Goal: Check status: Check status

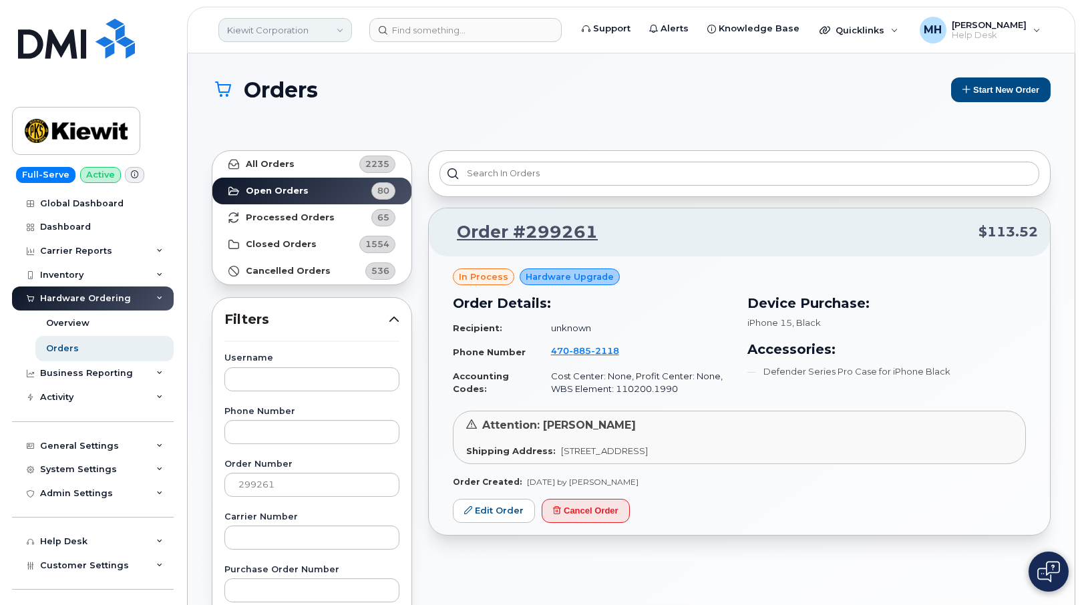
click at [297, 28] on link "Kiewit Corporation" at bounding box center [285, 30] width 134 height 24
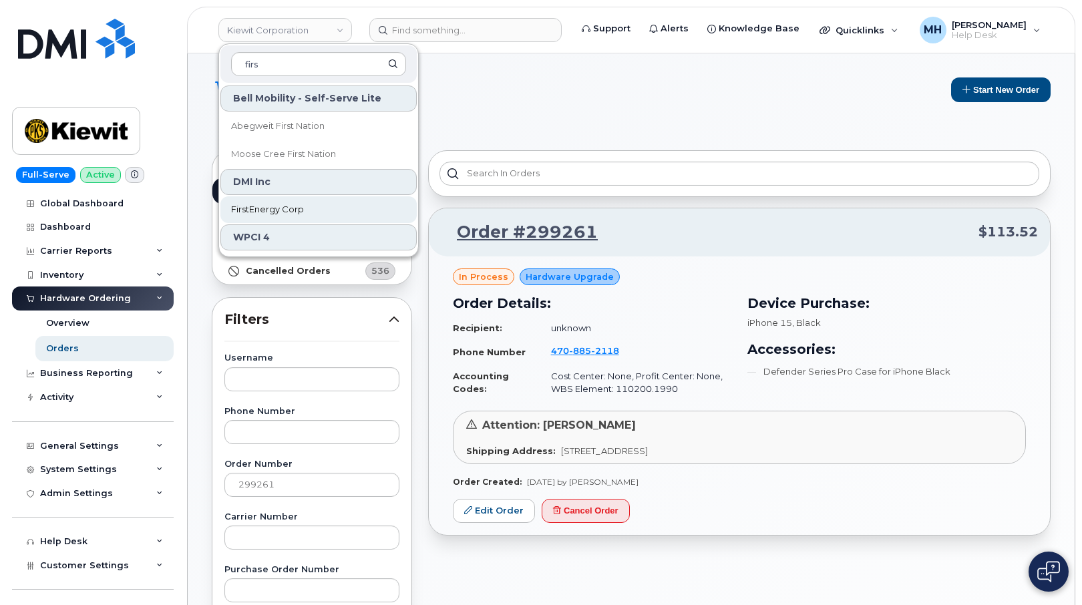
type input "firs"
click at [251, 201] on link "FirstEnergy Corp" at bounding box center [318, 209] width 196 height 27
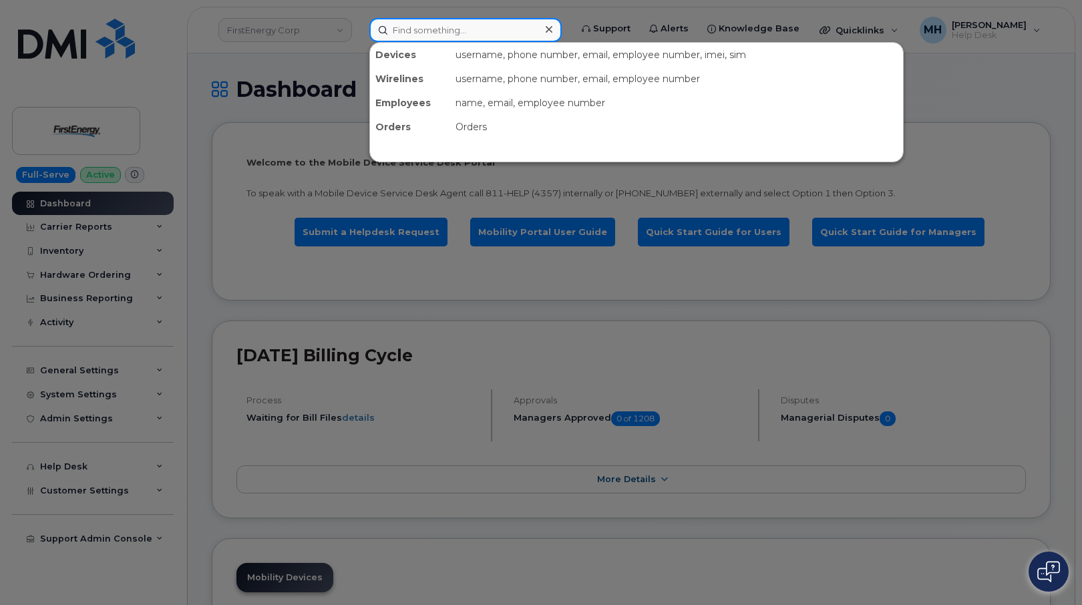
click at [412, 30] on input at bounding box center [465, 30] width 192 height 24
paste input "[PERSON_NAME]"
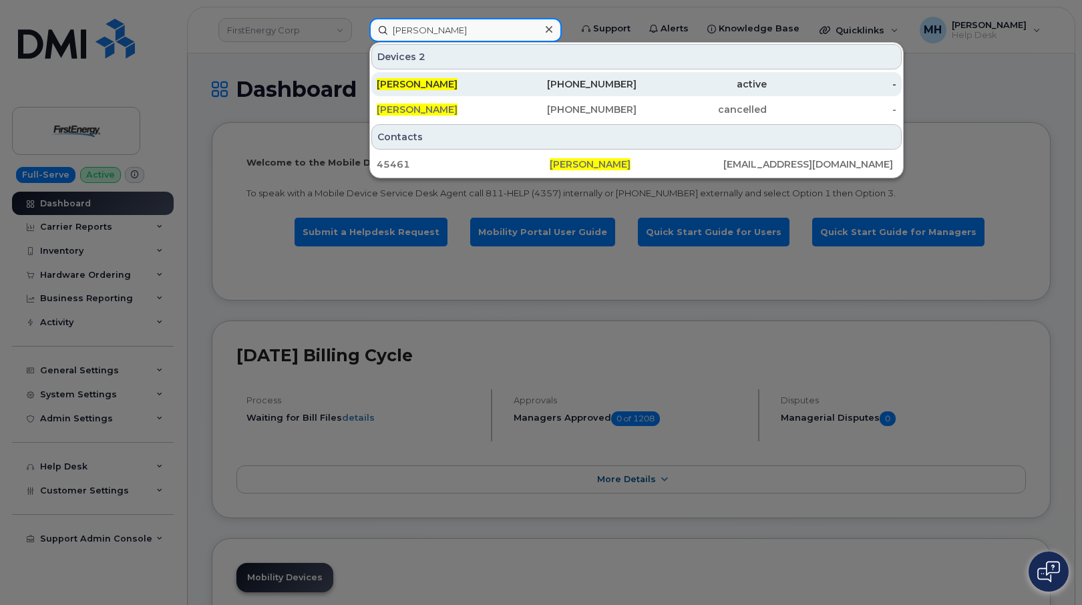
type input "Robert R Doyle Jr"
click at [507, 92] on div "Robert R Doyle Jr" at bounding box center [572, 84] width 130 height 24
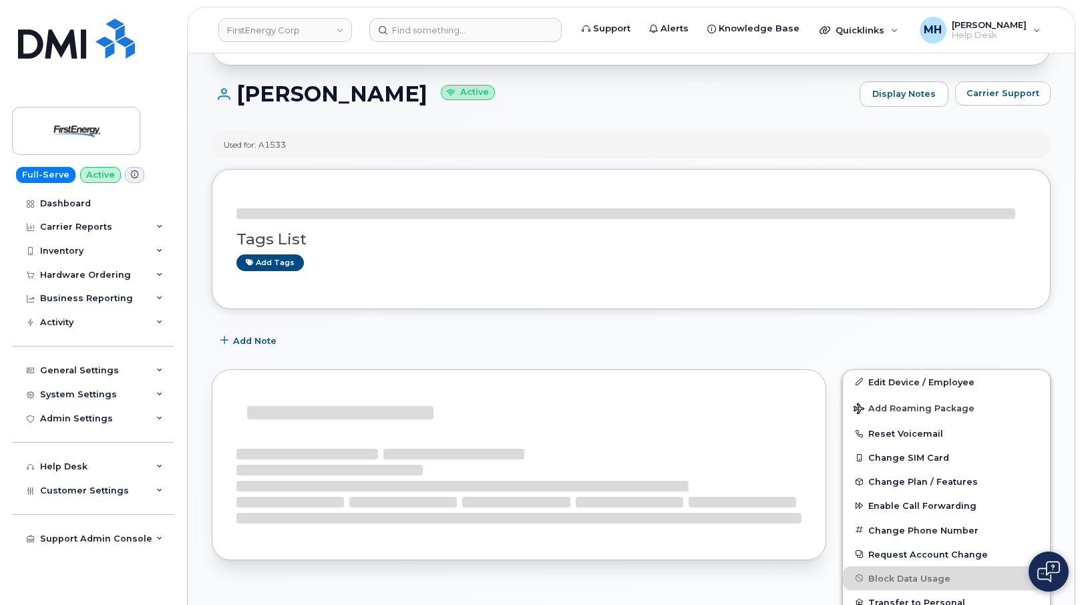
scroll to position [134, 0]
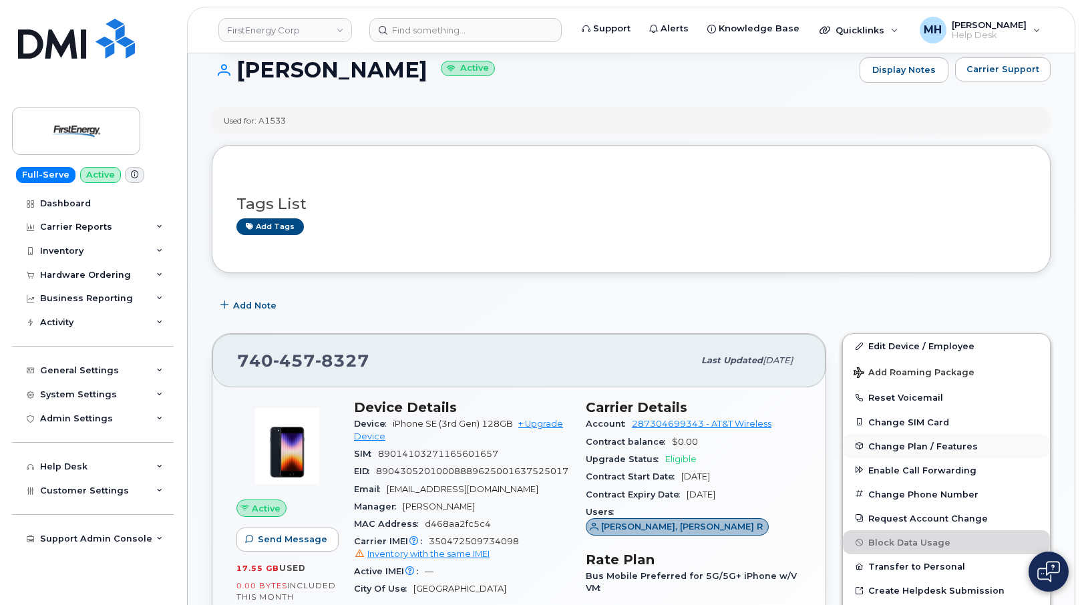
click at [871, 455] on button "Change Plan / Features" at bounding box center [946, 446] width 207 height 24
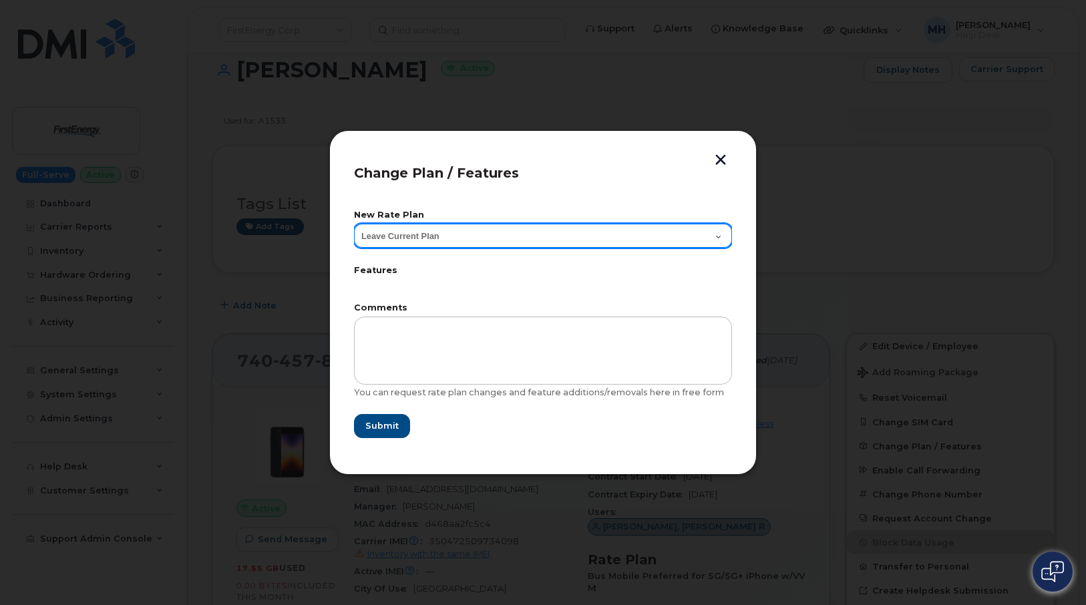
click at [696, 232] on select "Leave Current Plan Mobile Select 3GB Pool iPhone on 4G LTE VVM" at bounding box center [543, 236] width 378 height 24
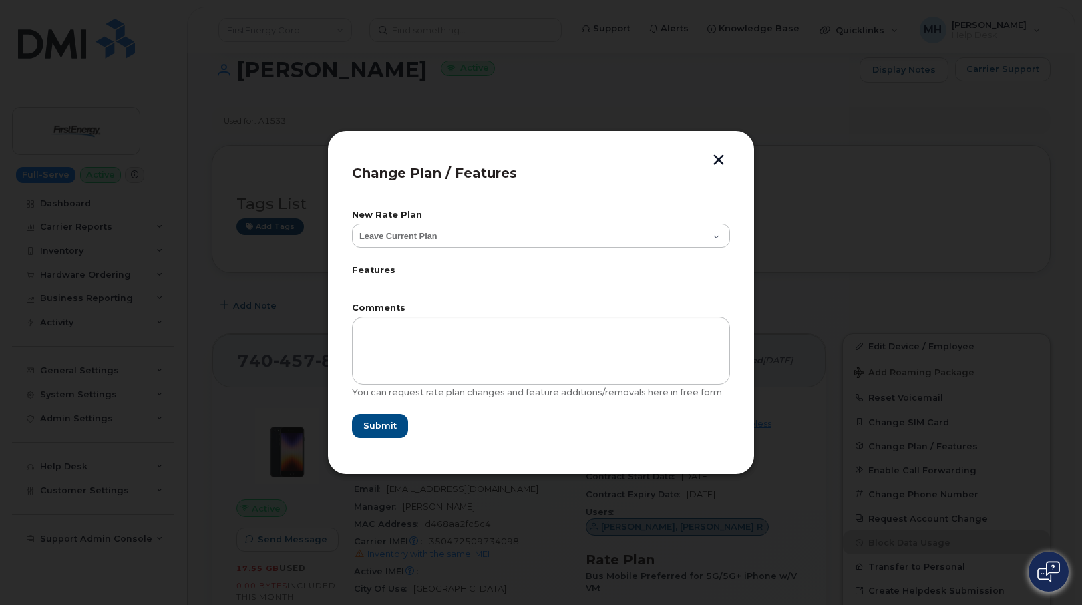
click at [714, 168] on header "Change Plan / Features" at bounding box center [541, 177] width 378 height 44
click at [722, 159] on button "button" at bounding box center [718, 161] width 20 height 14
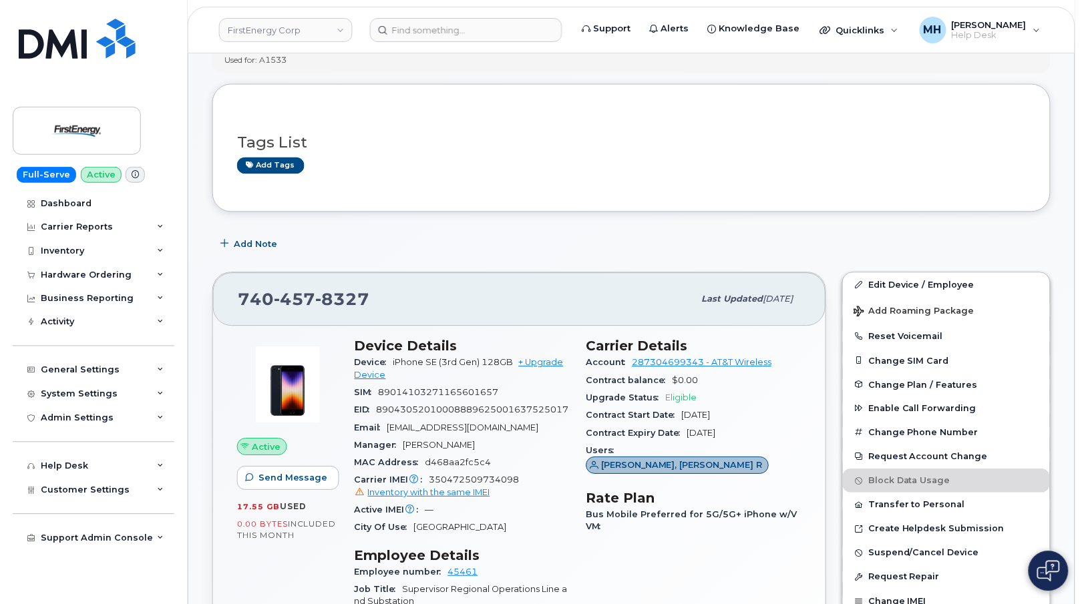
scroll to position [267, 0]
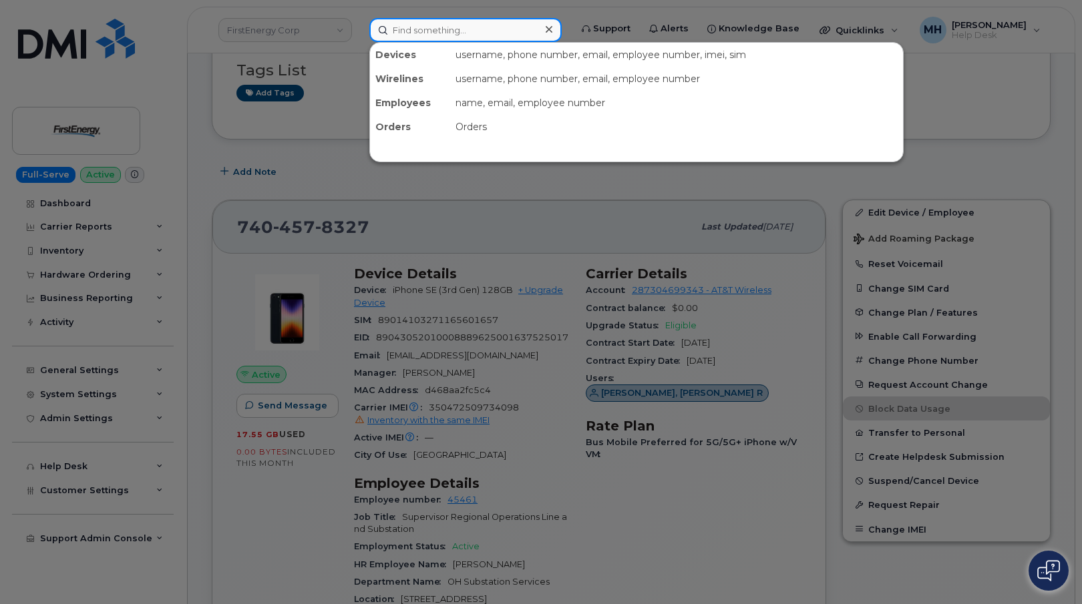
click at [531, 20] on input at bounding box center [465, 30] width 192 height 24
paste input "350162840525970"
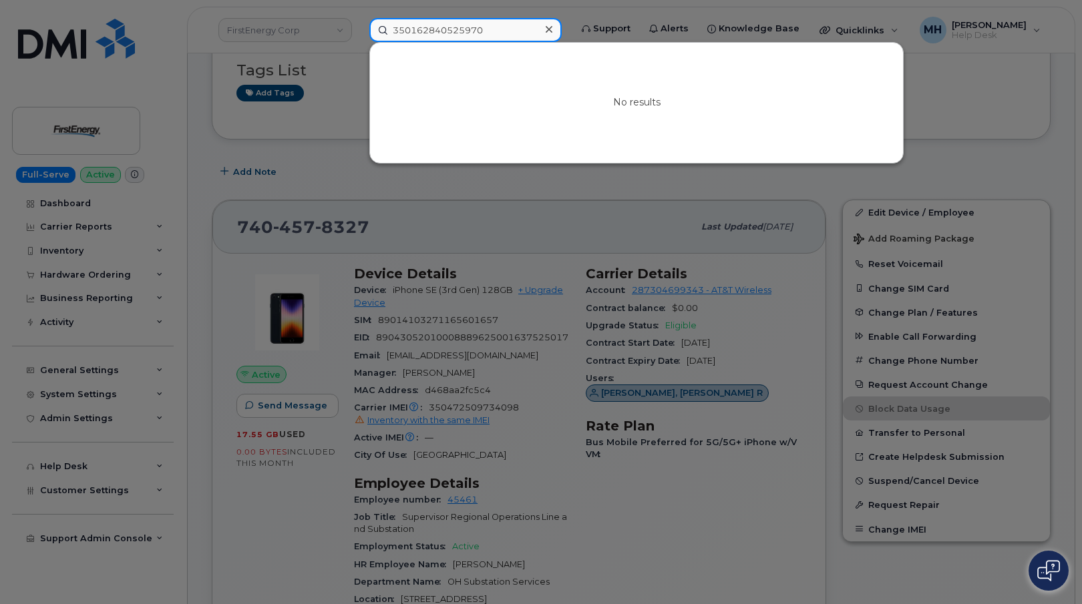
drag, startPoint x: 515, startPoint y: 21, endPoint x: 306, endPoint y: 32, distance: 209.3
click at [359, 30] on div "350162840525970 No results" at bounding box center [466, 30] width 214 height 24
paste input "740446607"
click at [447, 36] on input "350162740446607" at bounding box center [465, 30] width 192 height 24
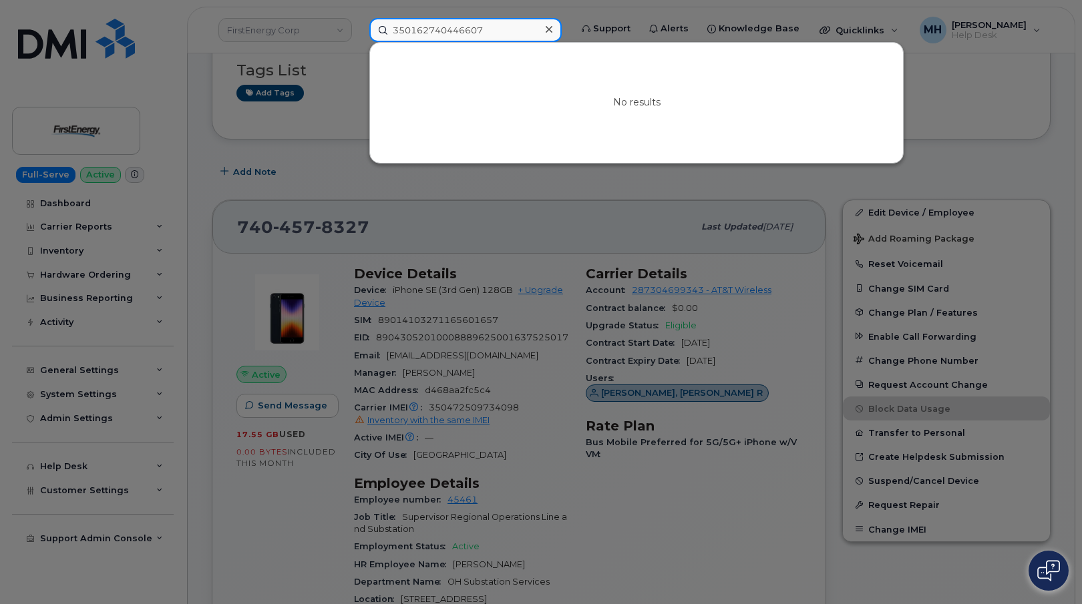
paste input "89012804331970052185"
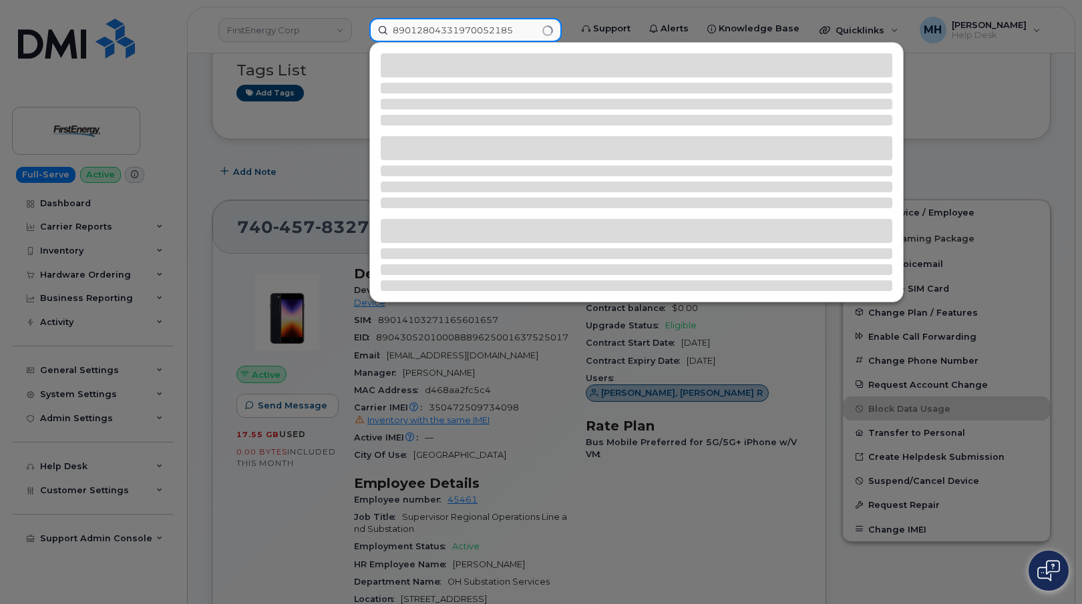
type input "89012804331970052185"
